Goal: Task Accomplishment & Management: Manage account settings

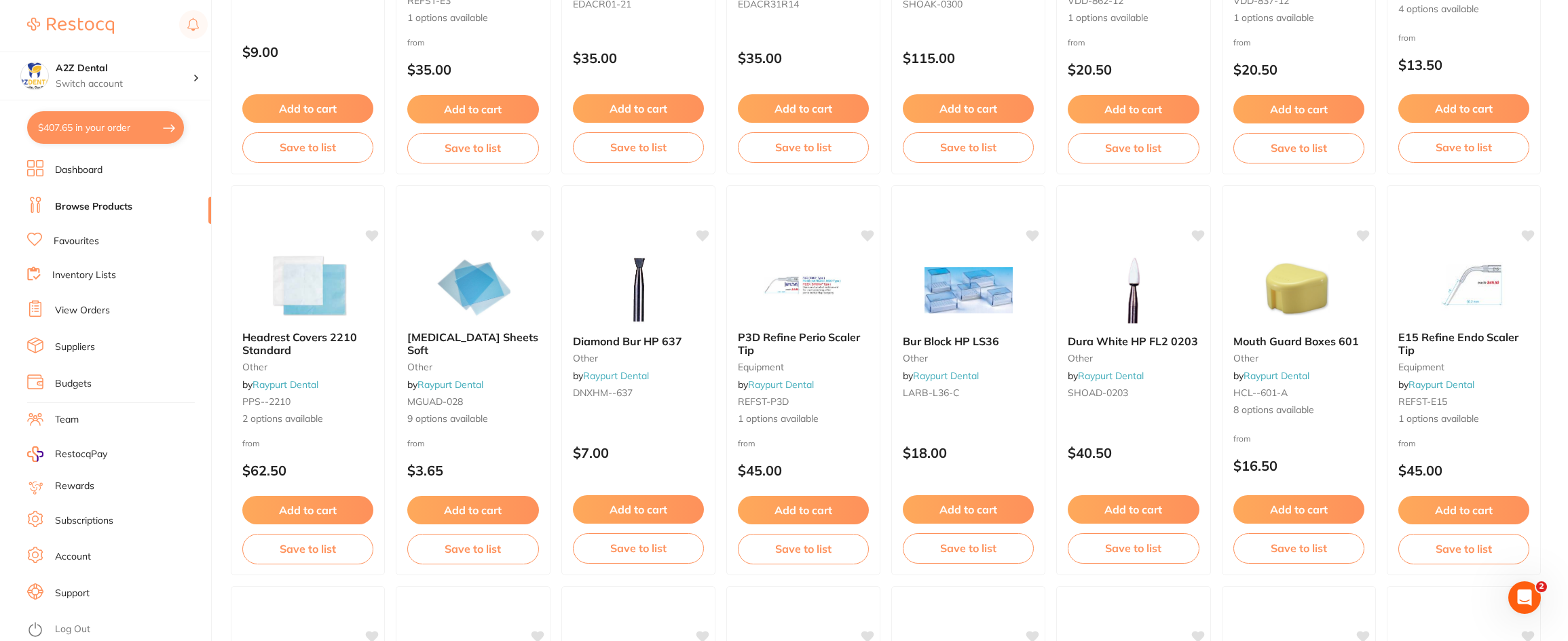
click at [81, 346] on link "Suppliers" at bounding box center [75, 348] width 40 height 14
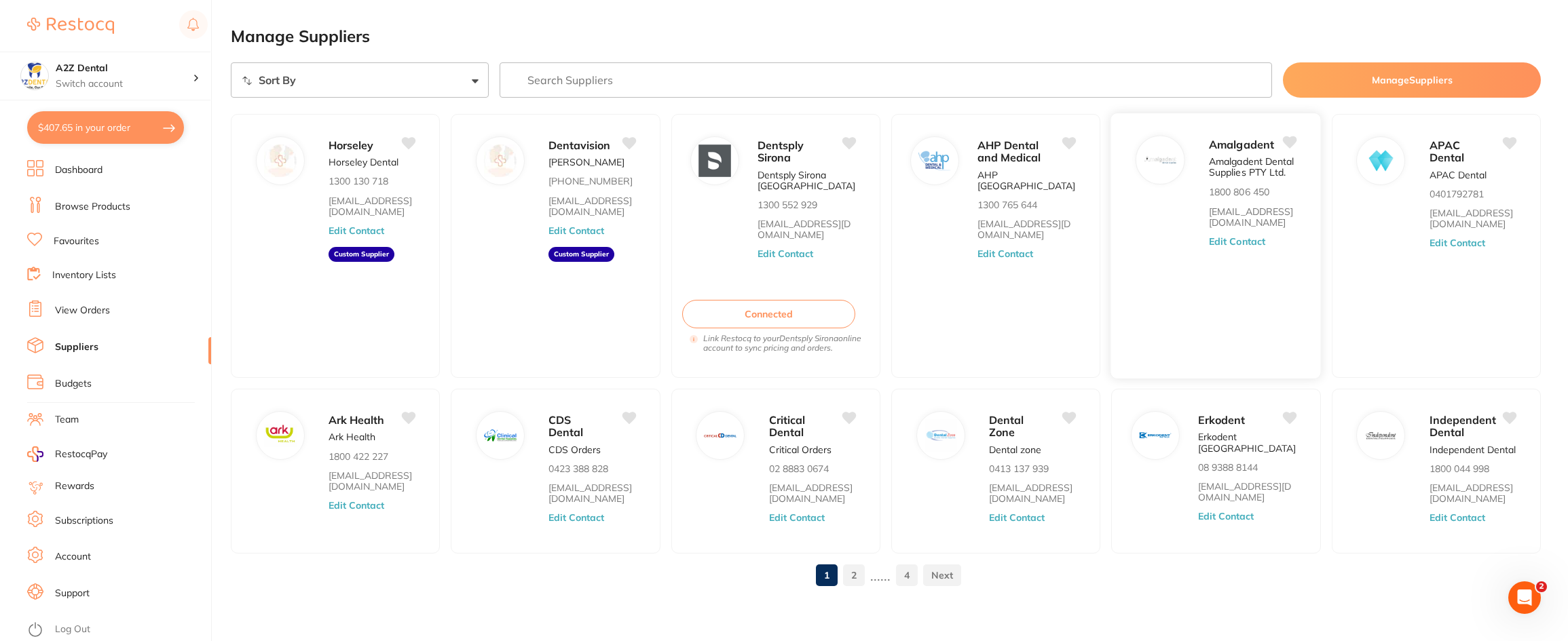
scroll to position [16, 0]
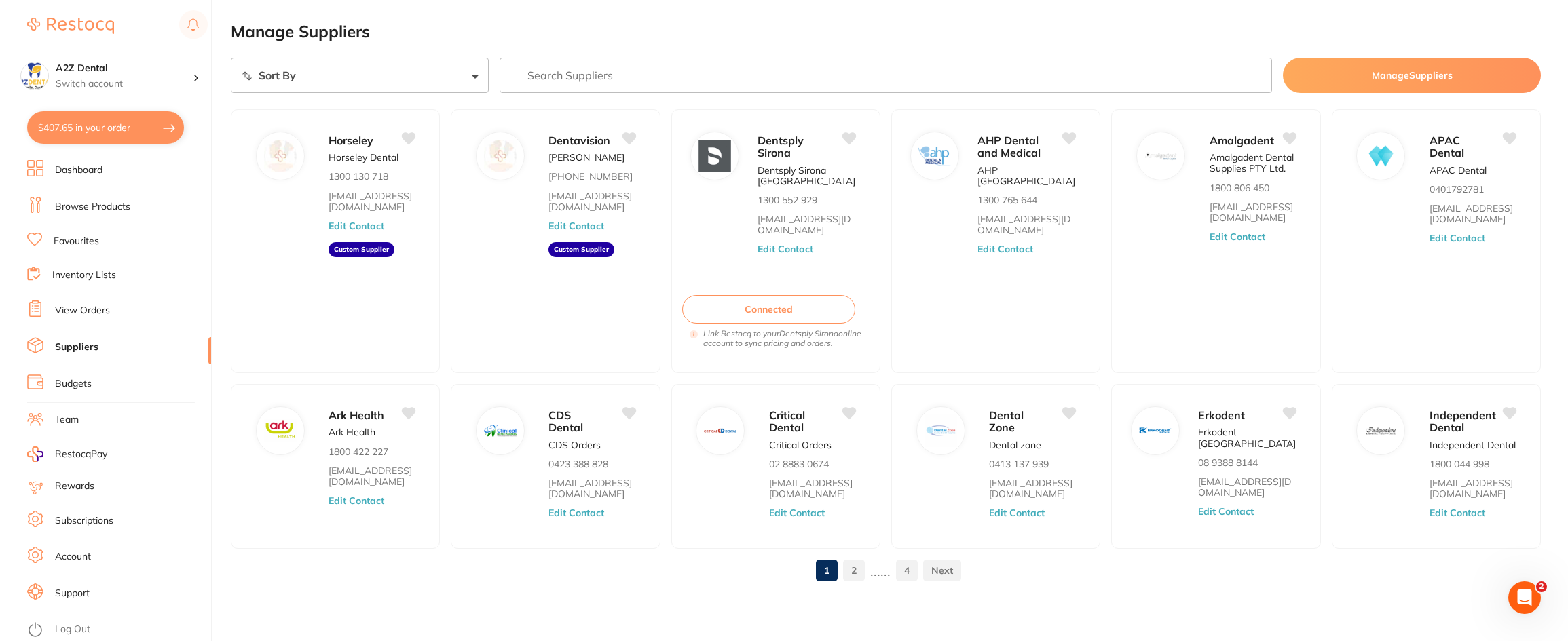
click at [549, 71] on input "search" at bounding box center [886, 76] width 773 height 36
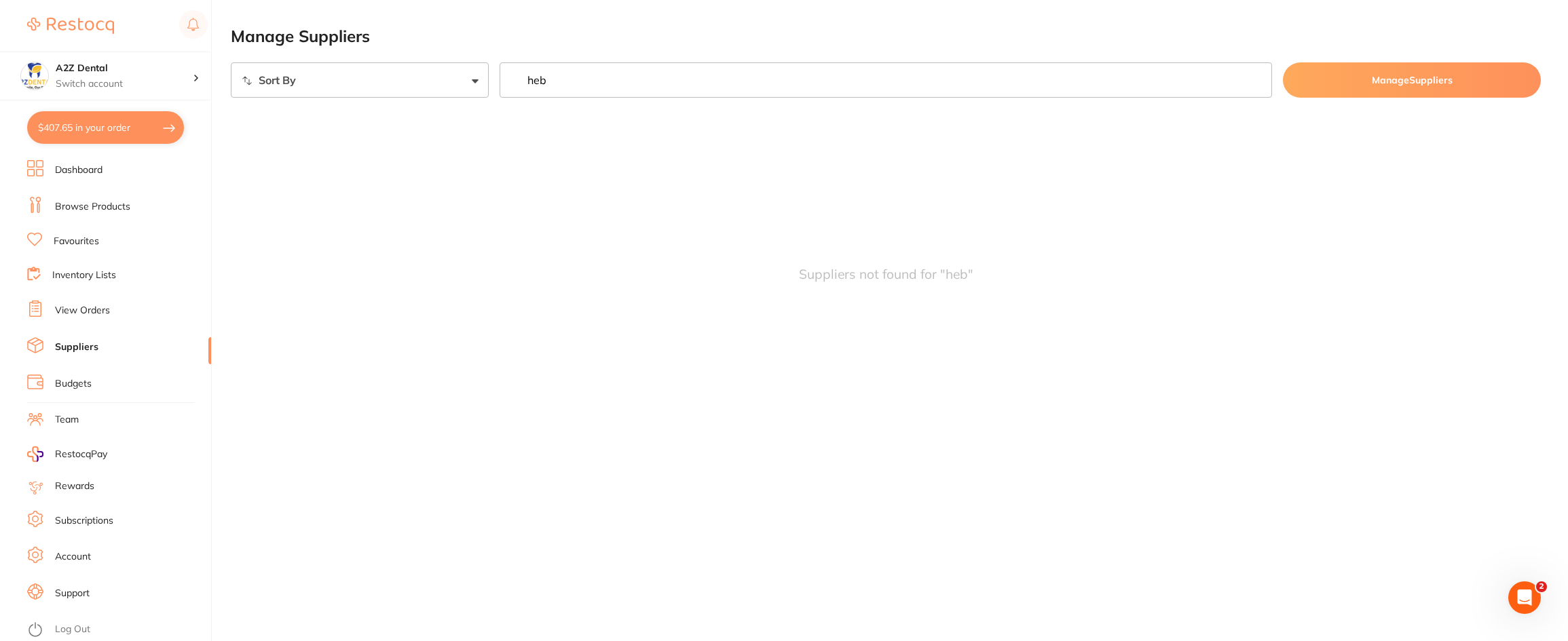
scroll to position [0, 0]
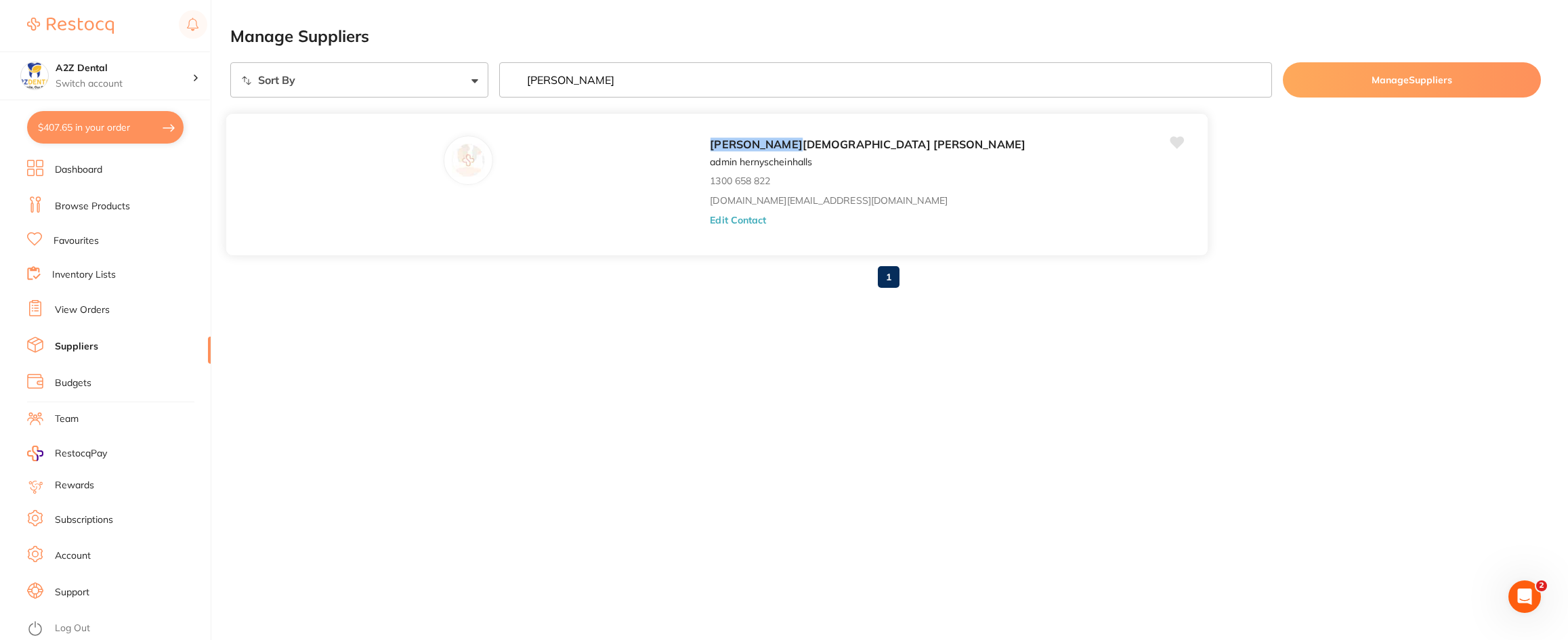
type input "[PERSON_NAME]"
click at [709, 219] on button "Edit Contact" at bounding box center [737, 220] width 56 height 11
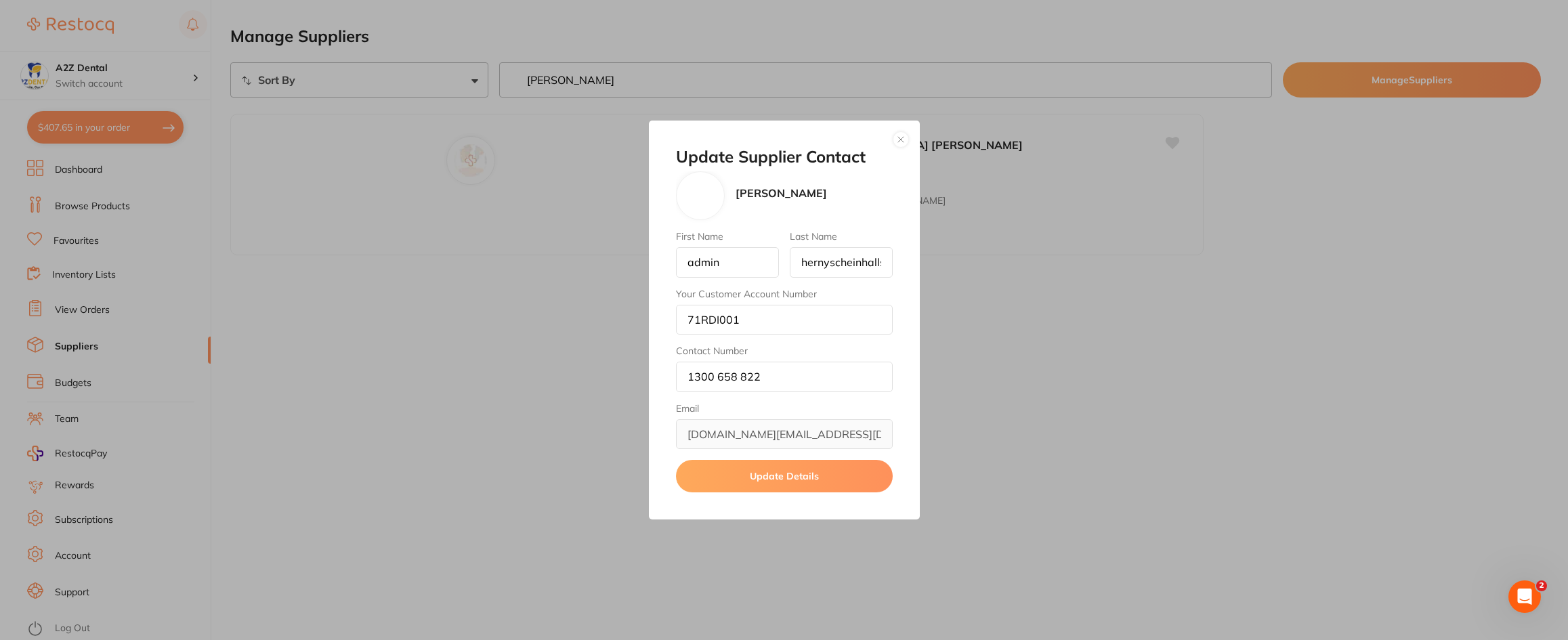
click at [433, 456] on div "Update Supplier Contact [PERSON_NAME] First Name admin Last Name hernyscheinhal…" at bounding box center [784, 320] width 1568 height 640
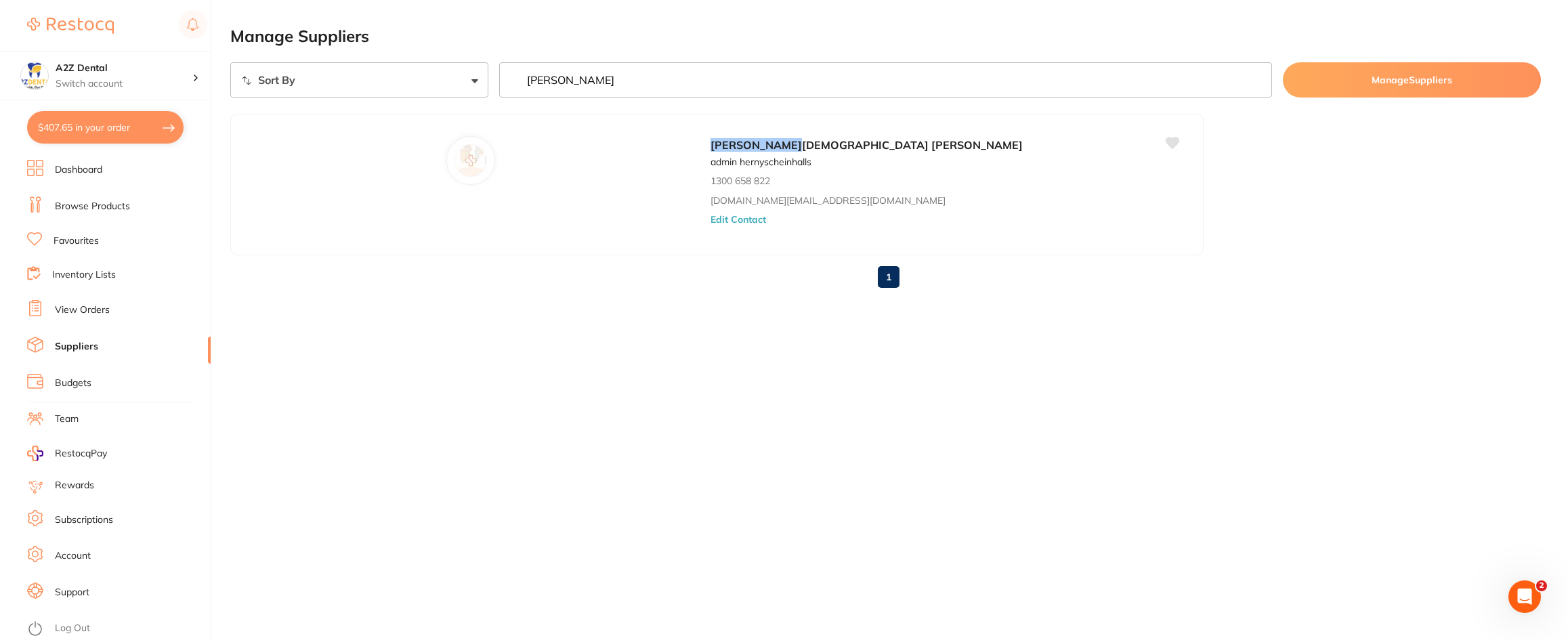
drag, startPoint x: 560, startPoint y: 83, endPoint x: 516, endPoint y: 80, distance: 44.1
click at [516, 80] on input "[PERSON_NAME]" at bounding box center [886, 80] width 774 height 35
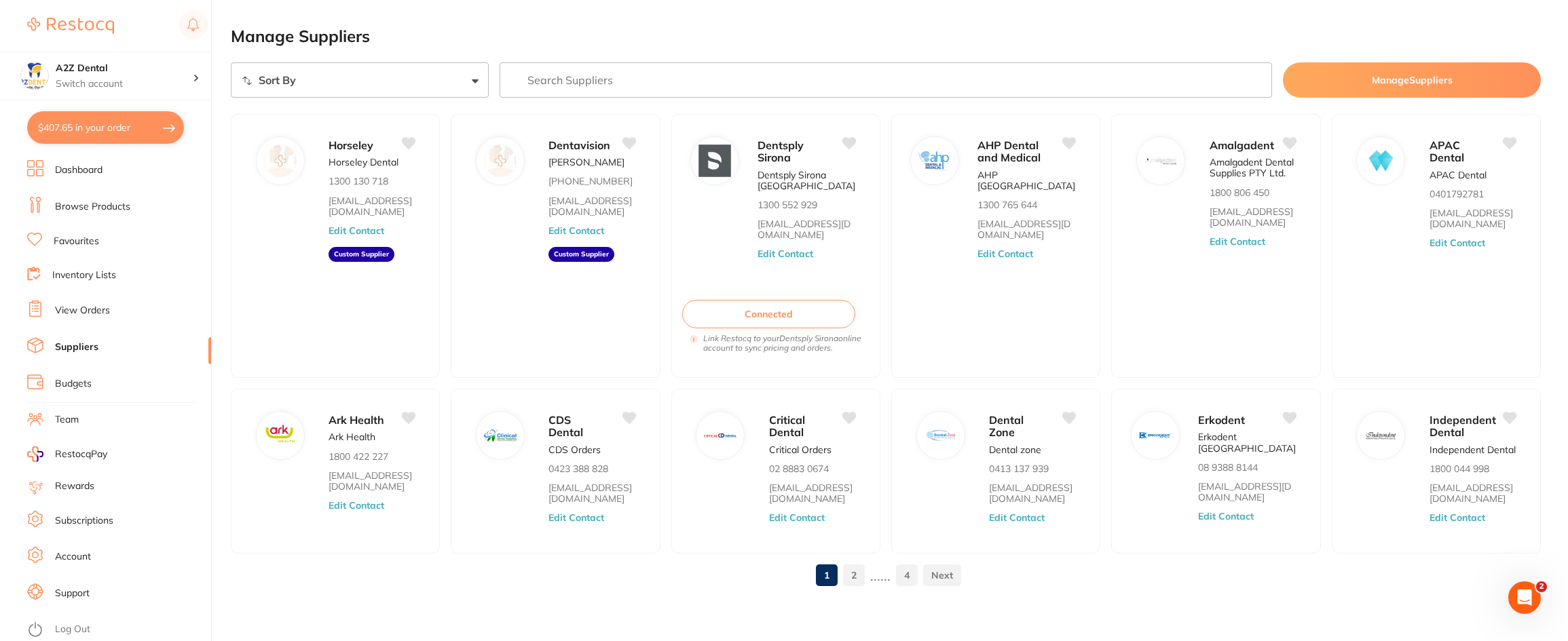
click at [588, 83] on input "search" at bounding box center [886, 80] width 773 height 36
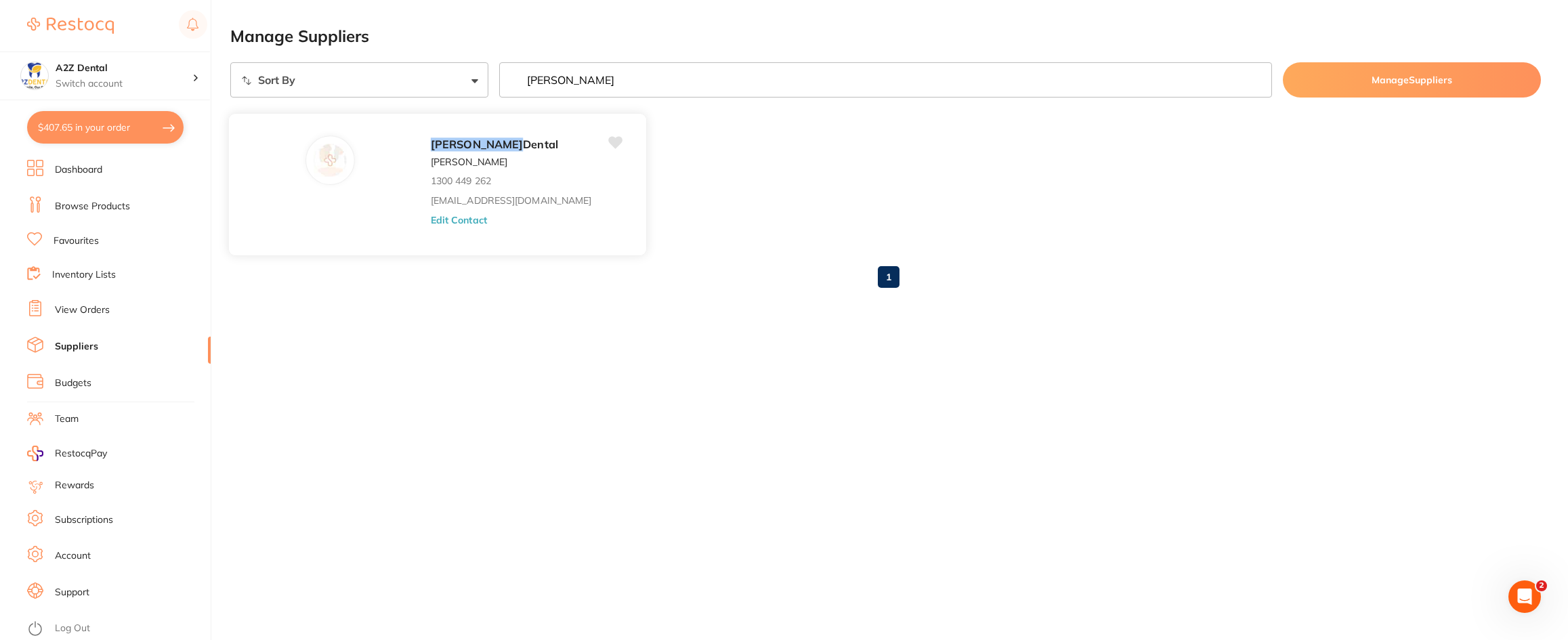
click at [431, 219] on button "Edit Contact" at bounding box center [459, 220] width 56 height 11
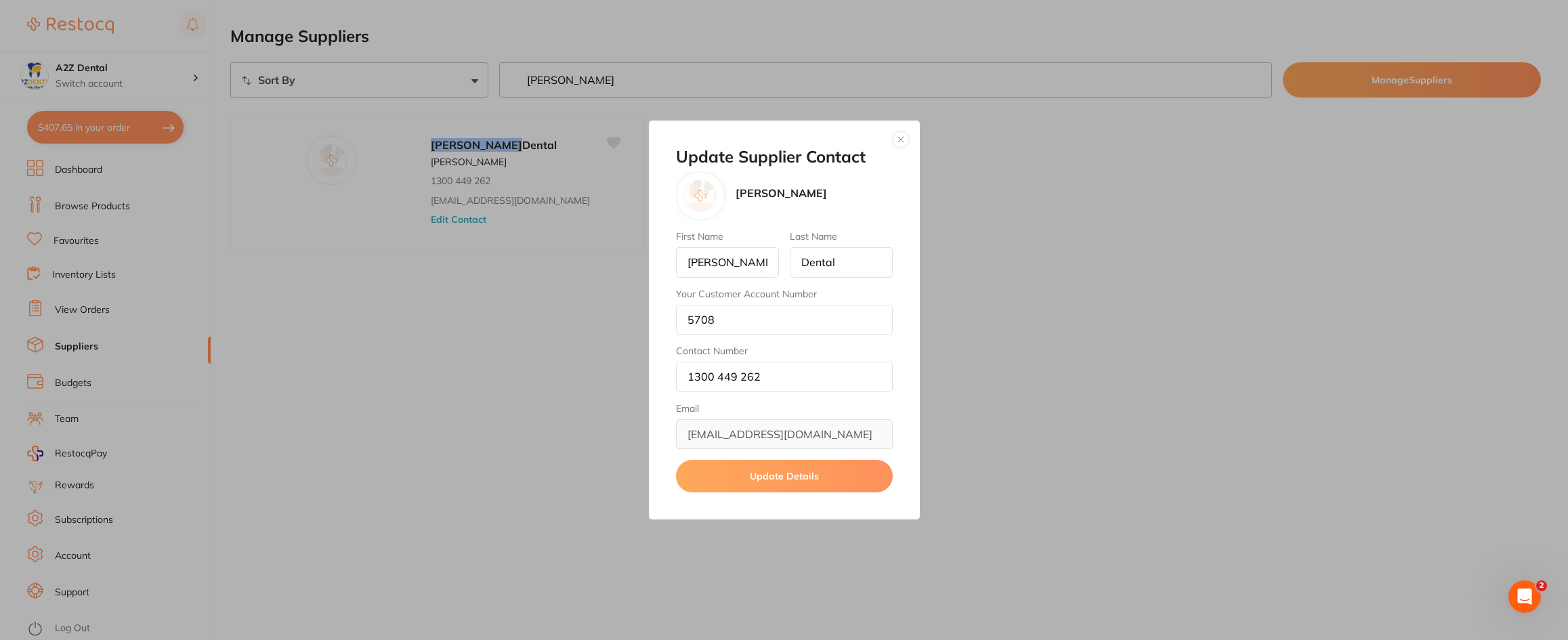
click at [900, 136] on button "button" at bounding box center [900, 139] width 16 height 16
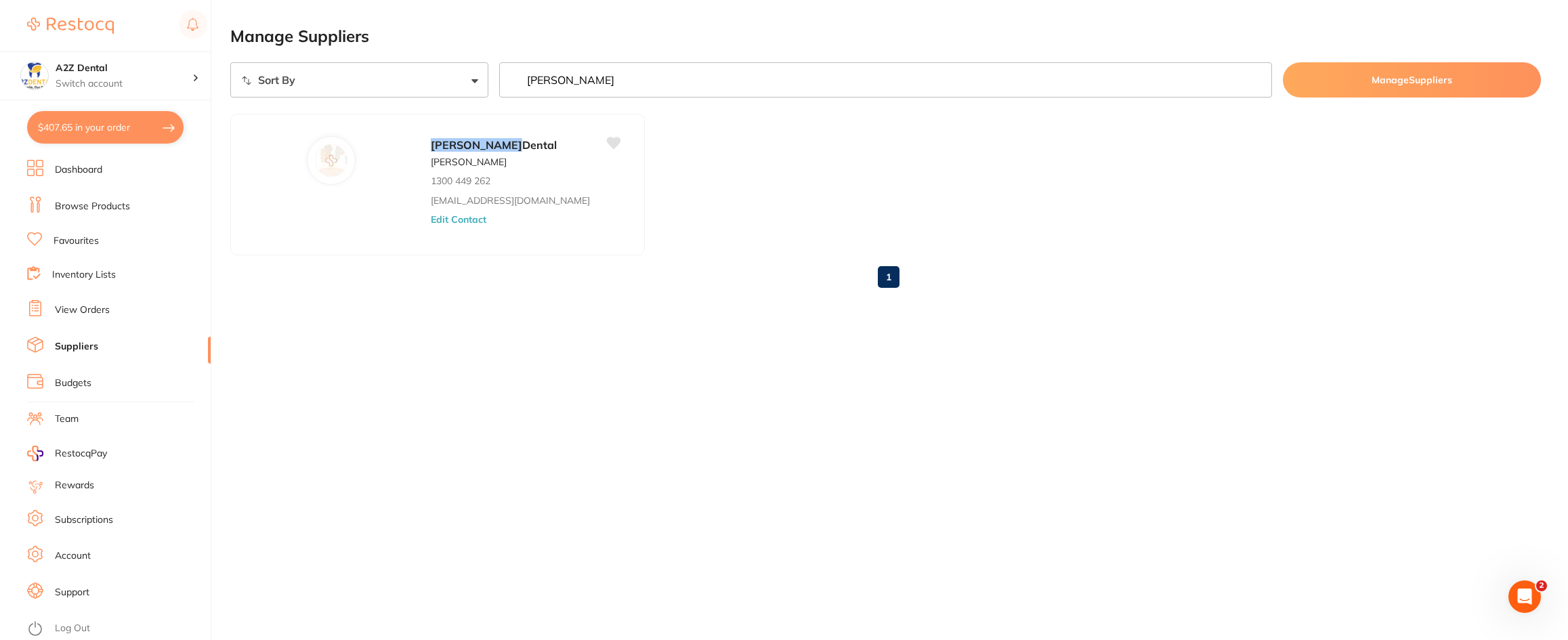
drag, startPoint x: 578, startPoint y: 80, endPoint x: 495, endPoint y: 79, distance: 83.0
click at [495, 79] on div "Sort By A-Z Z-A [PERSON_NAME] Suppliers" at bounding box center [886, 80] width 1311 height 35
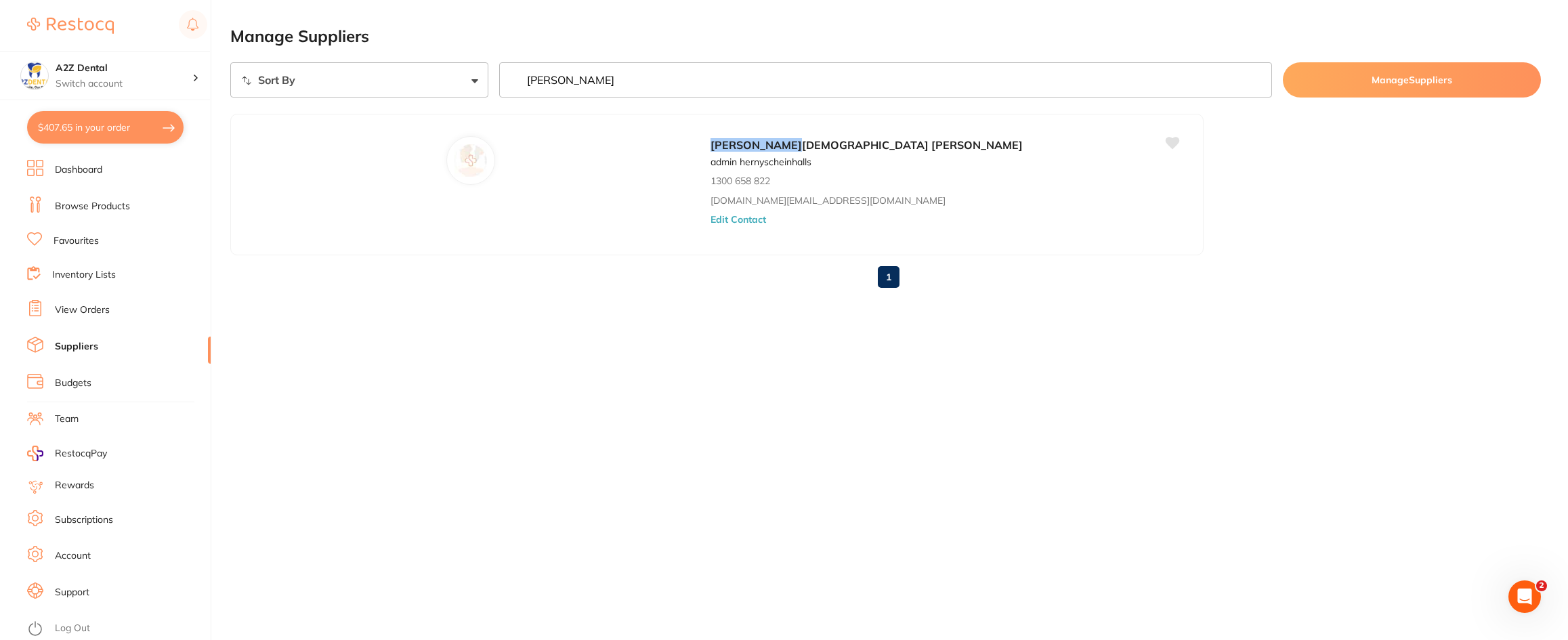
type input "[PERSON_NAME]"
click at [534, 352] on div "Manage Suppliers Sort By A-Z Z-A [PERSON_NAME] Suppliers [PERSON_NAME] admin he…" at bounding box center [899, 320] width 1338 height 640
click at [474, 80] on select "Sort By A-Z Z-A" at bounding box center [359, 80] width 258 height 35
click at [230, 63] on select "Sort By A-Z Z-A" at bounding box center [359, 80] width 258 height 35
click at [613, 76] on input "[PERSON_NAME]" at bounding box center [886, 80] width 774 height 35
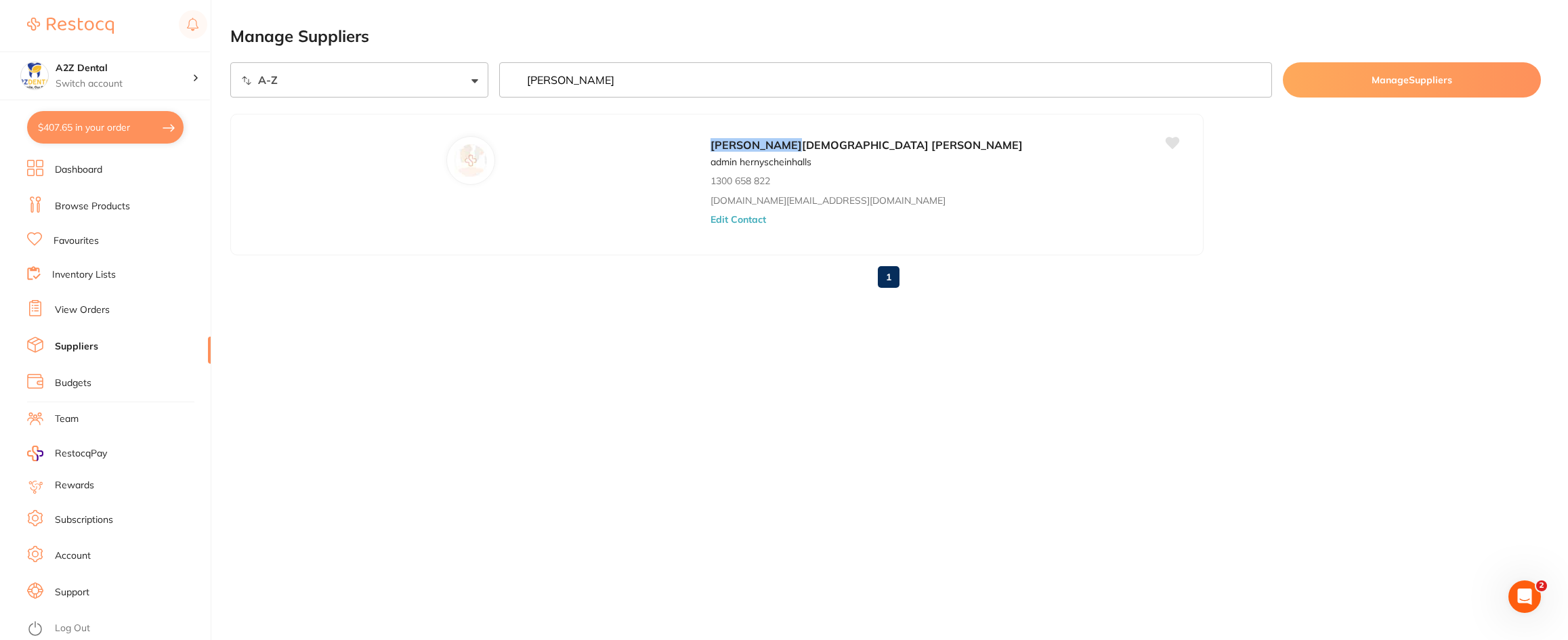
click at [1363, 83] on button "Manage Suppliers" at bounding box center [1411, 80] width 258 height 35
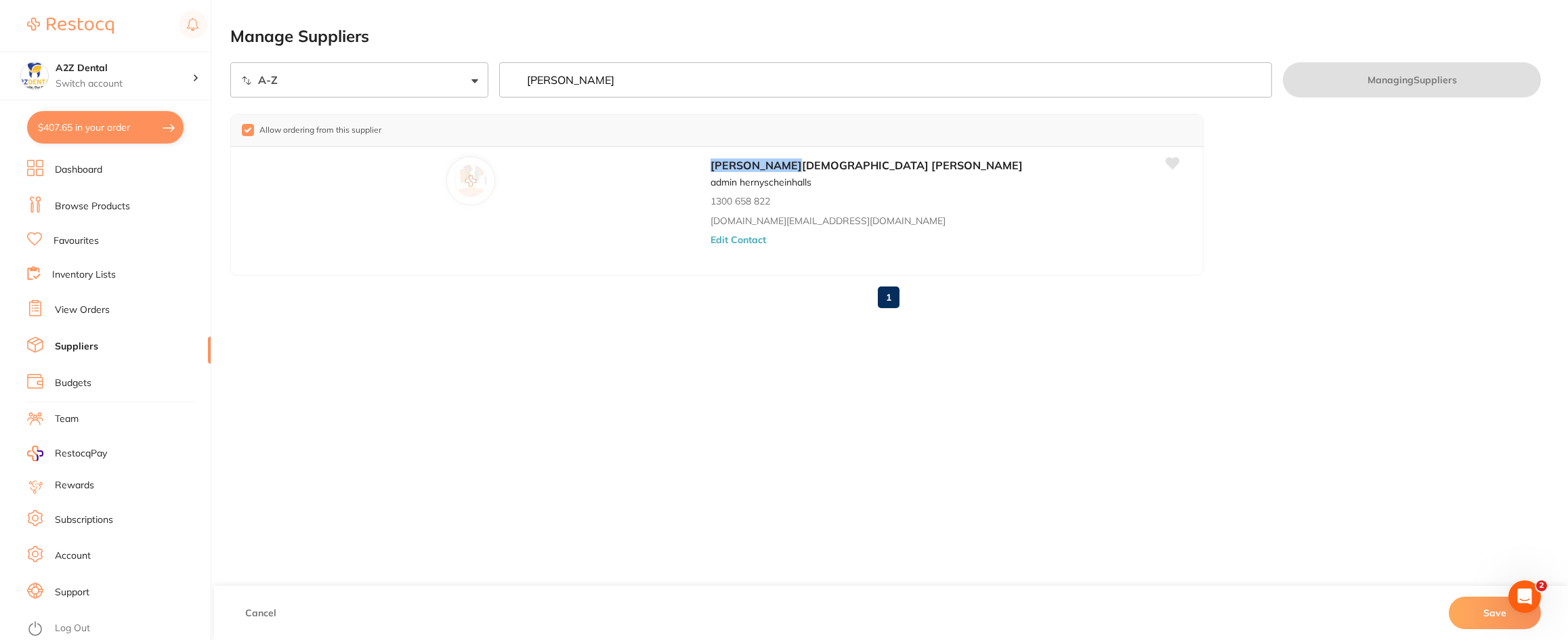
drag, startPoint x: 364, startPoint y: 68, endPoint x: 245, endPoint y: 79, distance: 119.5
click at [245, 79] on select "Sort By A-Z Z-A" at bounding box center [359, 80] width 258 height 35
click at [69, 348] on link "Suppliers" at bounding box center [76, 347] width 43 height 14
drag, startPoint x: 293, startPoint y: 78, endPoint x: 258, endPoint y: 78, distance: 35.0
click at [258, 78] on select "Sort By A-Z Z-A" at bounding box center [359, 80] width 258 height 35
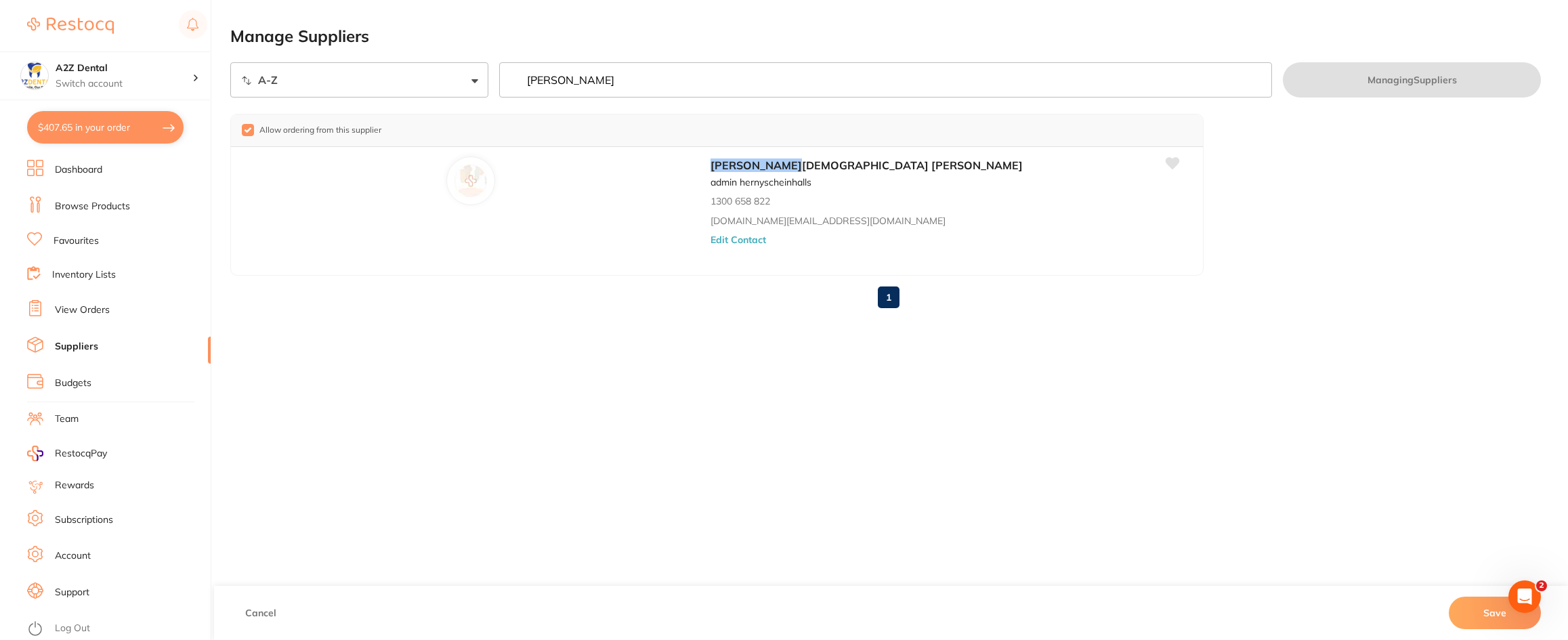
select select "searchable_suppliers/sort/name:desc"
click at [230, 63] on select "Sort By A-Z Z-A" at bounding box center [359, 80] width 258 height 35
drag, startPoint x: 286, startPoint y: 78, endPoint x: 258, endPoint y: 78, distance: 28.0
click at [258, 78] on select "Sort By A-Z Z-A" at bounding box center [359, 80] width 258 height 35
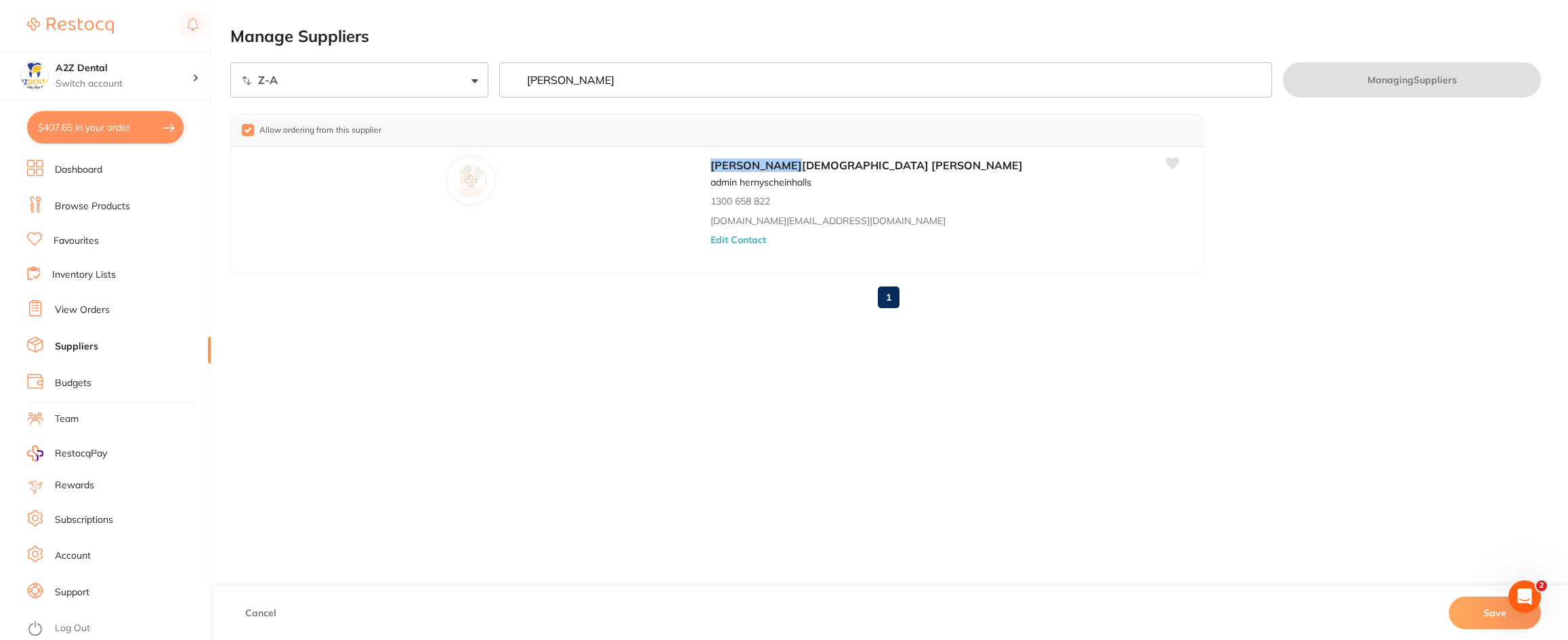
click at [258, 78] on select "Sort By A-Z Z-A" at bounding box center [359, 80] width 258 height 35
click at [244, 81] on select "Sort By A-Z Z-A" at bounding box center [359, 80] width 258 height 35
click at [244, 77] on select "Sort By A-Z Z-A" at bounding box center [359, 80] width 258 height 35
click at [249, 82] on select "Sort By A-Z Z-A" at bounding box center [359, 80] width 258 height 35
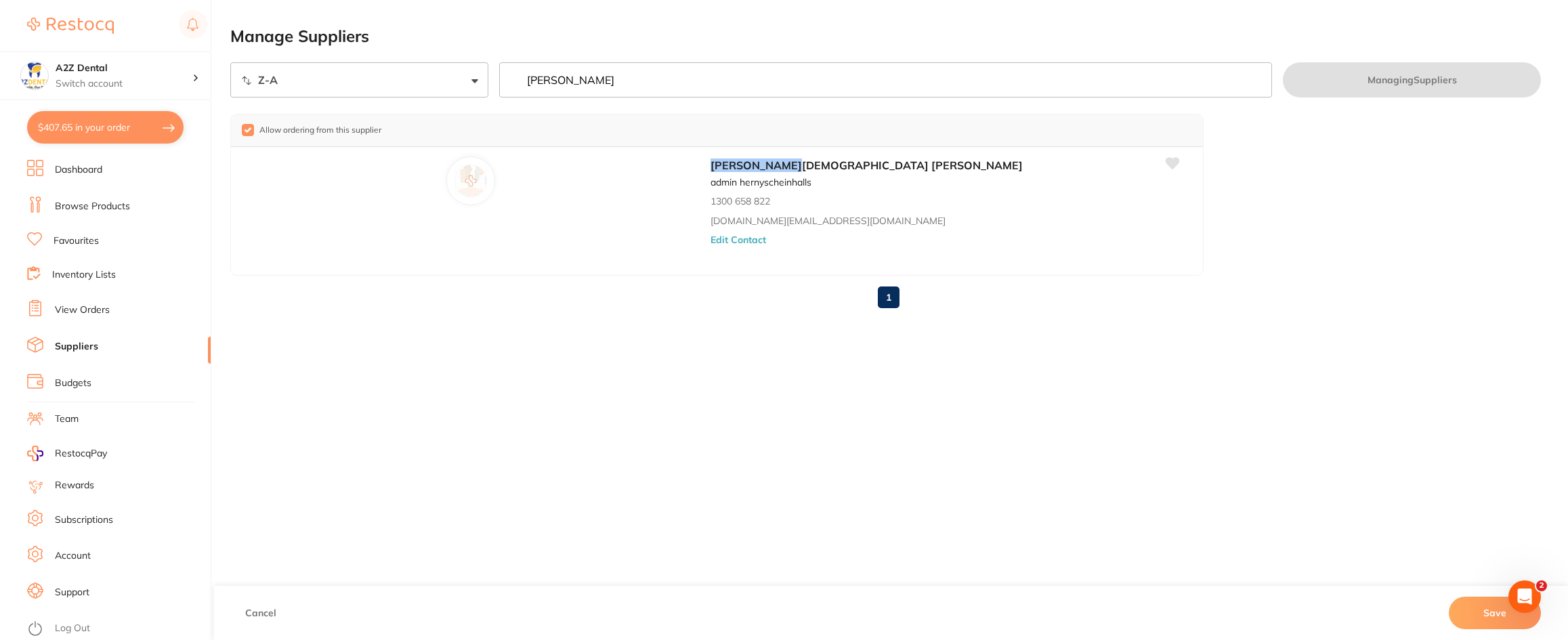
drag, startPoint x: 659, startPoint y: 86, endPoint x: 482, endPoint y: 79, distance: 177.1
click at [482, 79] on div "Sort By A-Z Z-A [PERSON_NAME] Managing Suppliers" at bounding box center [886, 80] width 1311 height 35
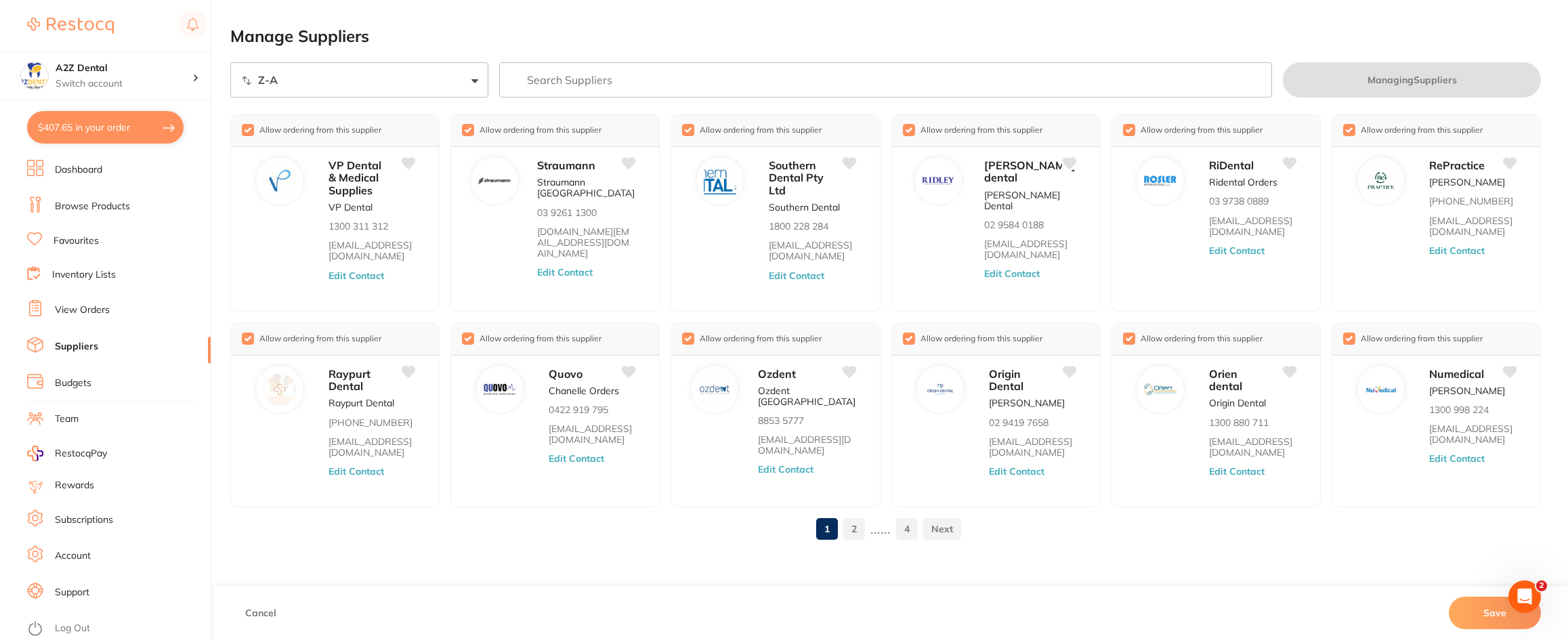
click at [475, 81] on select "Sort By A-Z Z-A" at bounding box center [359, 80] width 258 height 35
select select "searchable_suppliers/sort/name:asc"
click at [230, 63] on select "Sort By A-Z Z-A" at bounding box center [359, 80] width 258 height 35
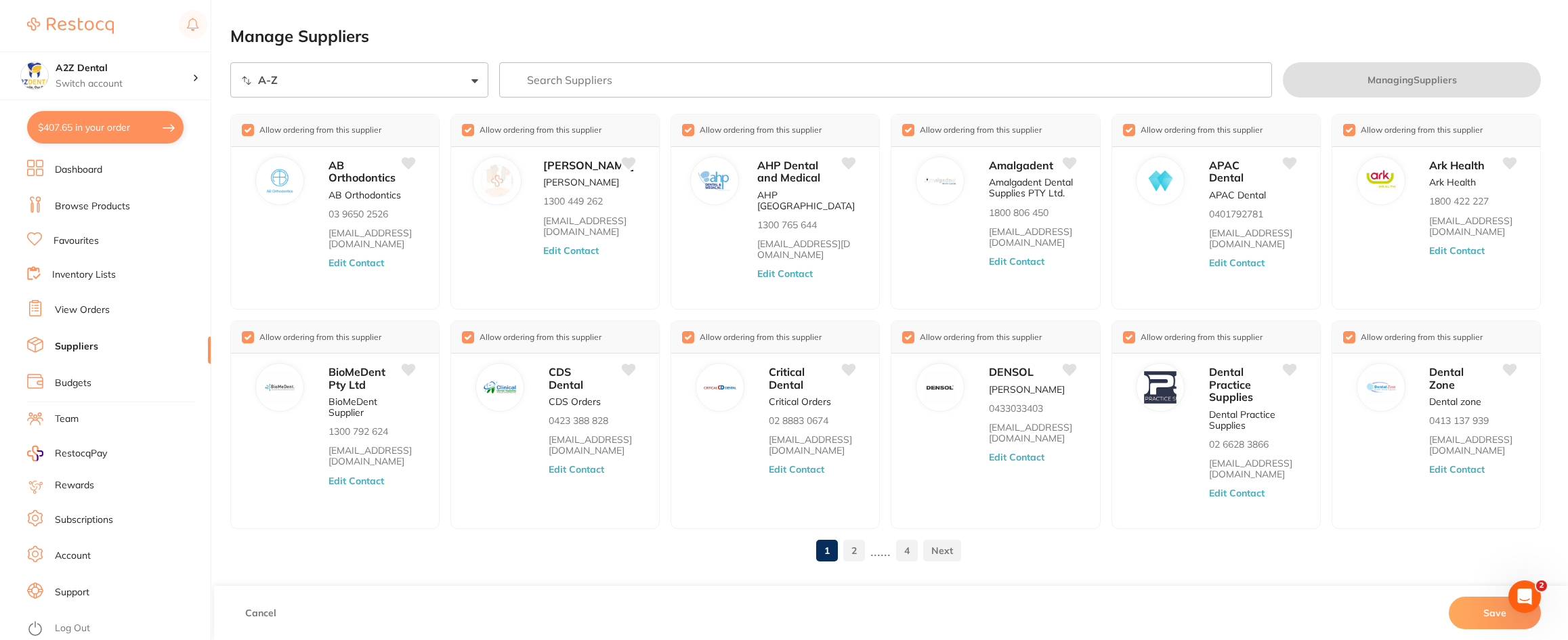
click at [851, 553] on link "2" at bounding box center [853, 550] width 21 height 27
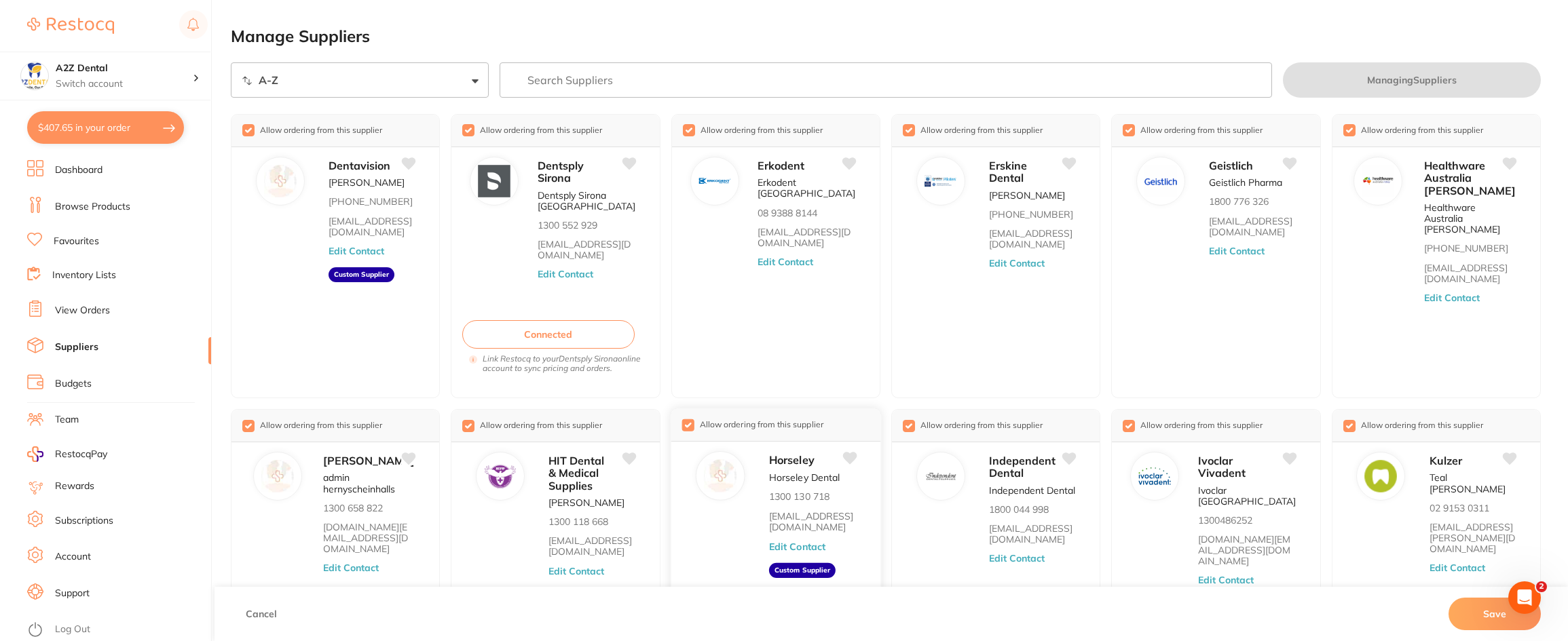
scroll to position [69, 0]
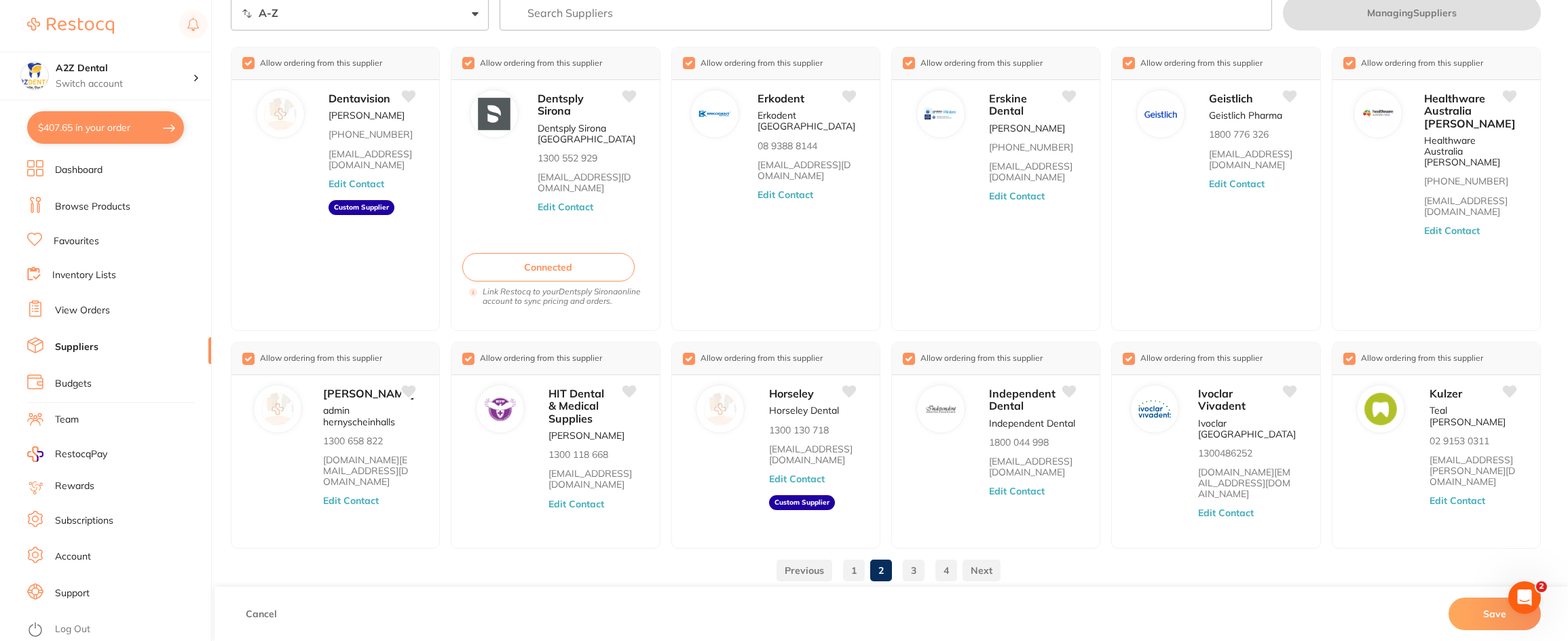
click at [912, 572] on link "3" at bounding box center [913, 570] width 21 height 27
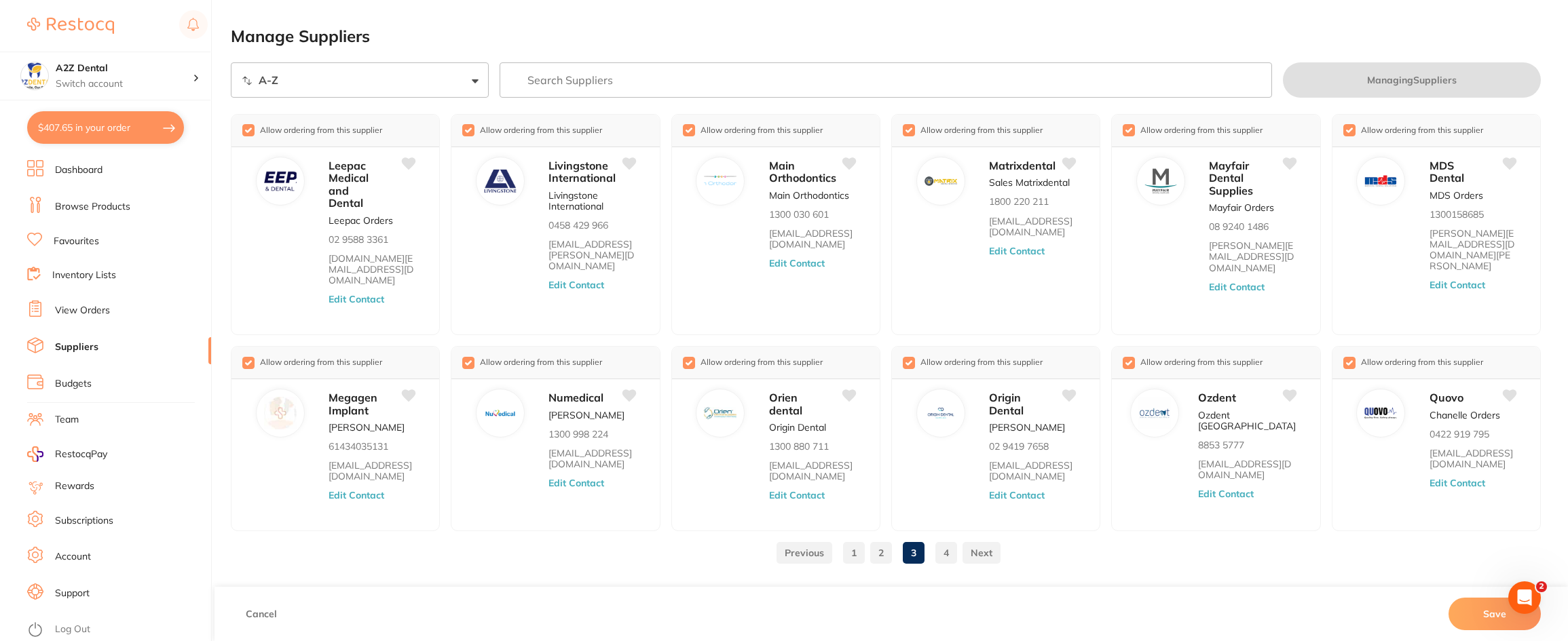
scroll to position [0, 0]
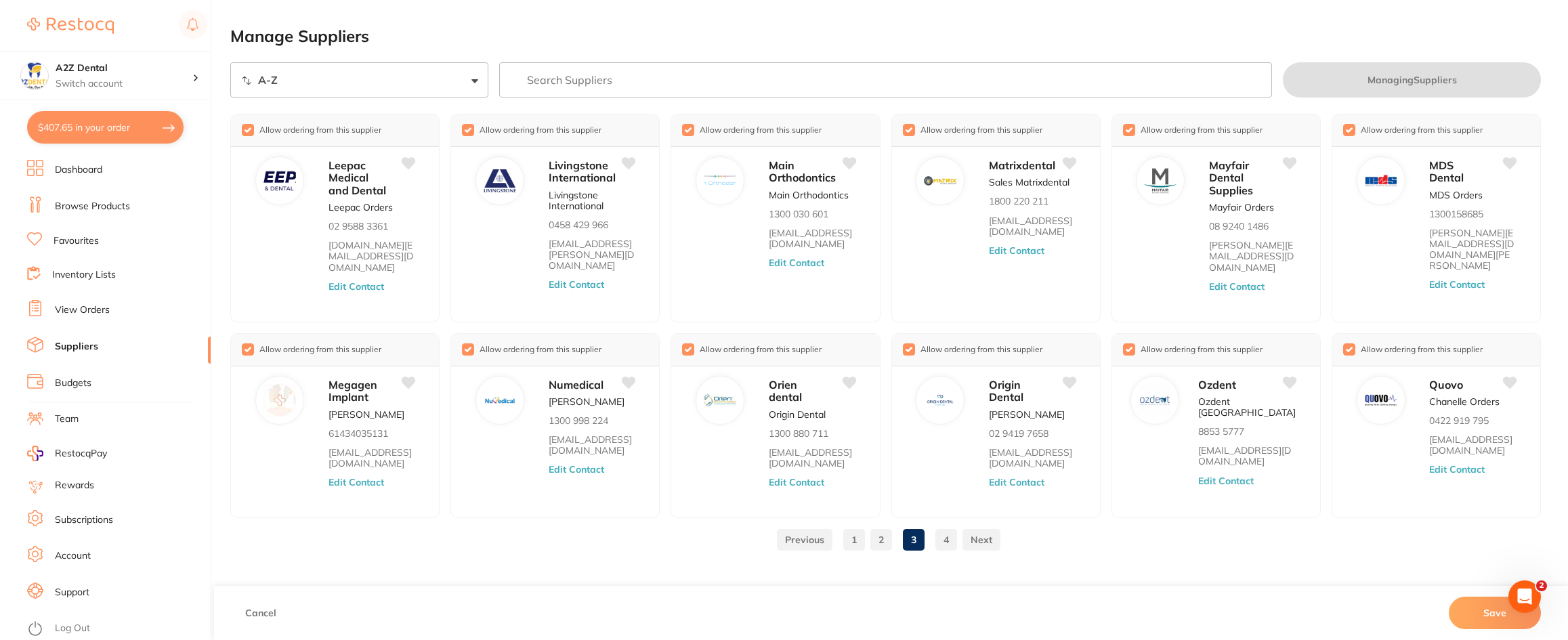
click at [879, 527] on link "2" at bounding box center [880, 539] width 21 height 27
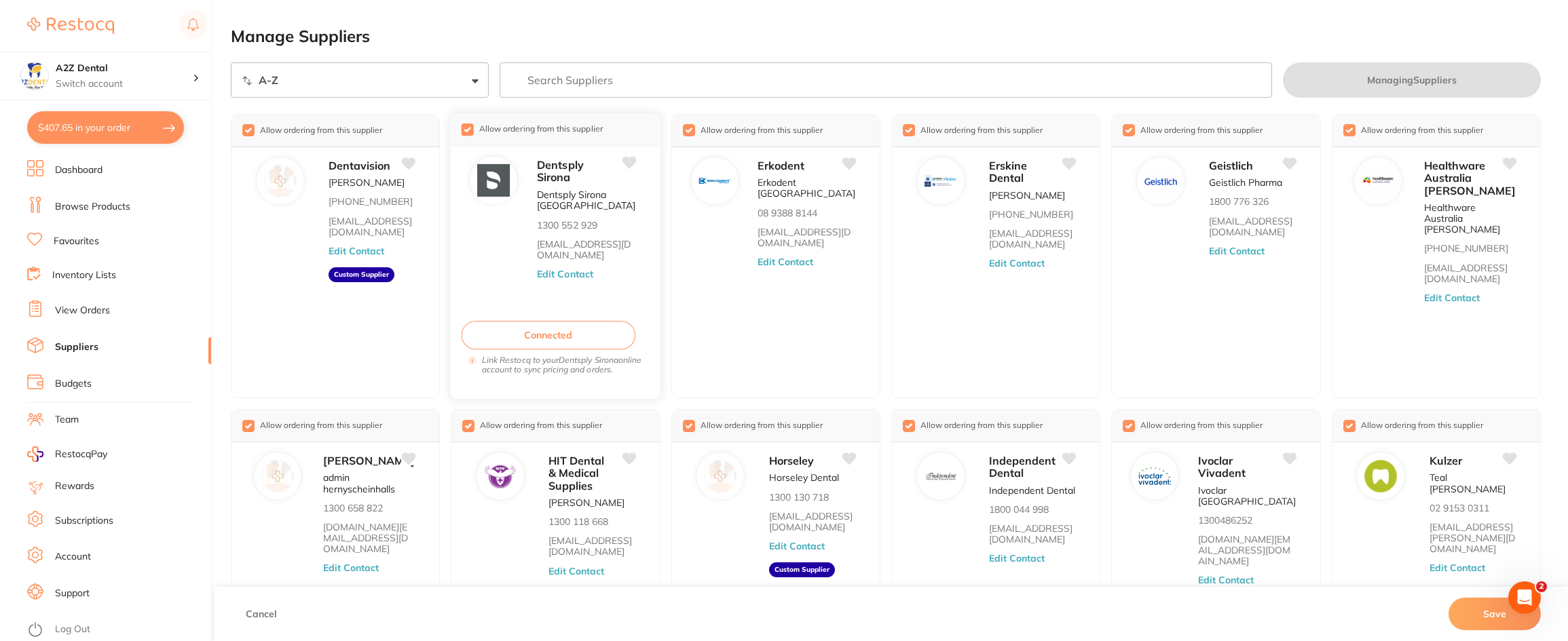
click at [572, 273] on button "Edit Contact" at bounding box center [565, 275] width 56 height 11
